Goal: Transaction & Acquisition: Purchase product/service

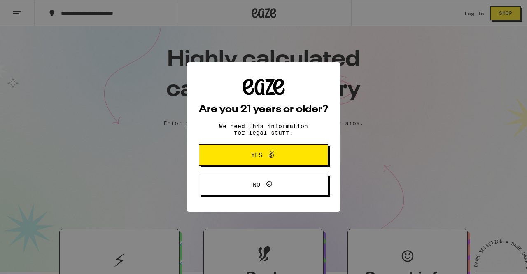
click at [293, 155] on span "Yes" at bounding box center [263, 155] width 63 height 11
